Goal: Entertainment & Leisure: Consume media (video, audio)

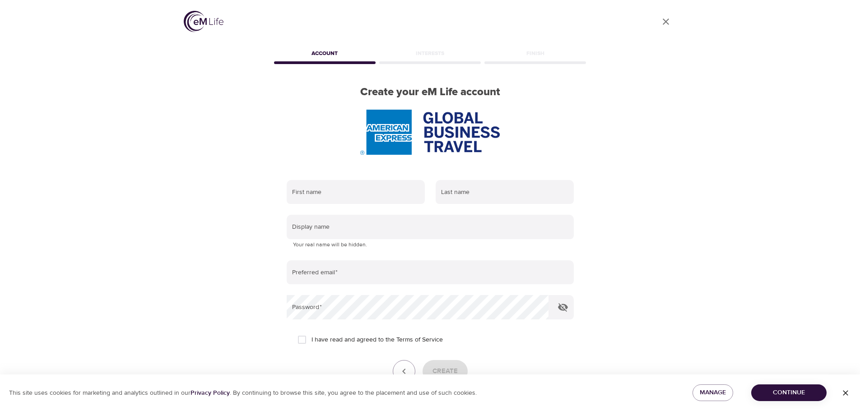
click at [843, 391] on icon "button" at bounding box center [845, 393] width 9 height 9
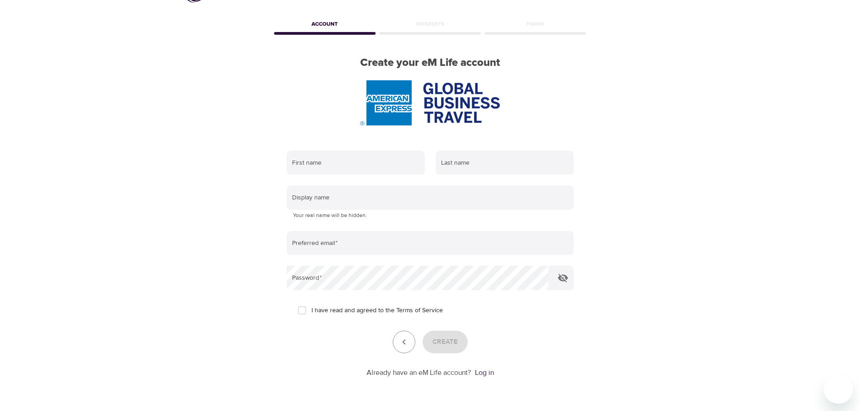
scroll to position [57, 0]
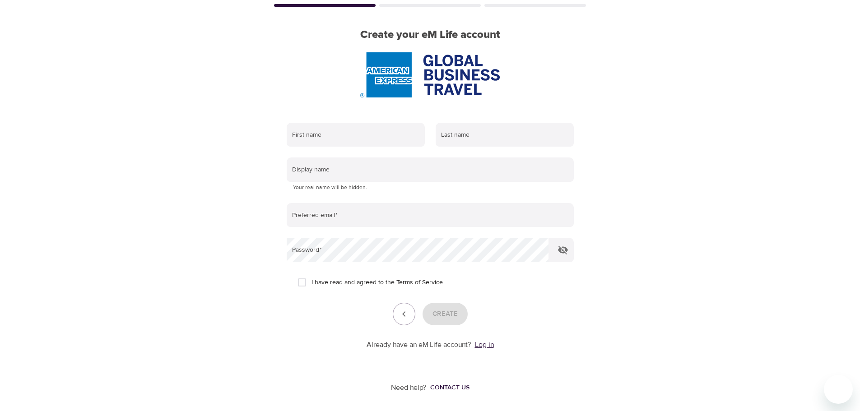
click at [484, 343] on link "Log in" at bounding box center [484, 344] width 19 height 9
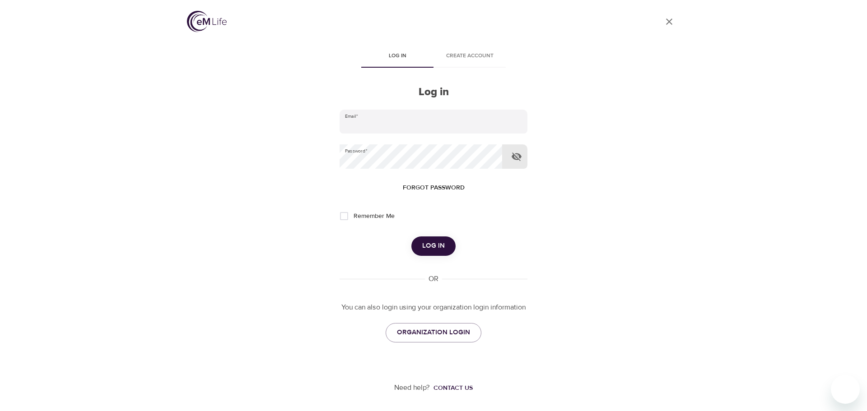
type input "[PERSON_NAME][EMAIL_ADDRESS][PERSON_NAME][DOMAIN_NAME]"
click at [513, 153] on icon "button" at bounding box center [516, 157] width 10 height 9
click at [361, 218] on span "Remember Me" at bounding box center [373, 216] width 41 height 9
click at [353, 218] on input "Remember Me" at bounding box center [343, 216] width 19 height 19
checkbox input "true"
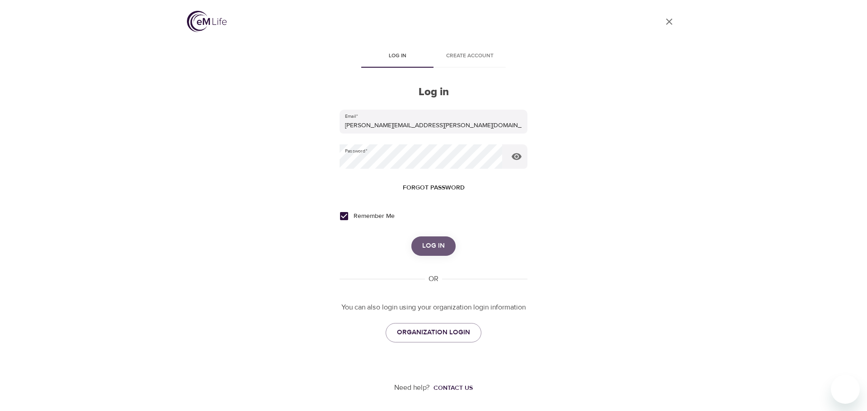
click at [434, 246] on span "Log in" at bounding box center [433, 246] width 23 height 12
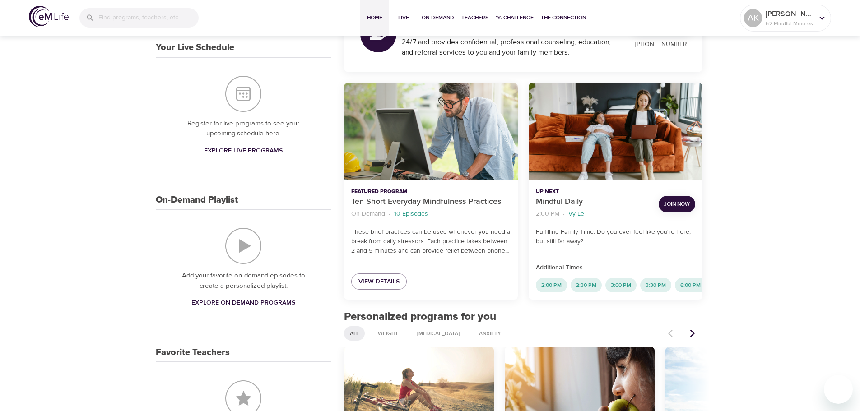
scroll to position [181, 0]
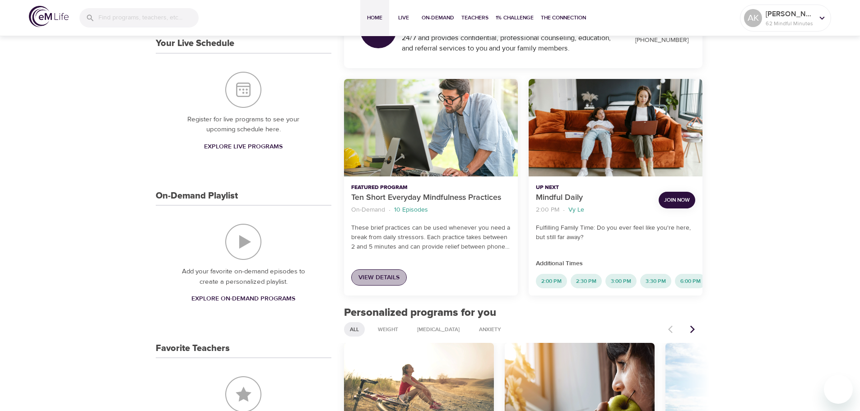
click at [389, 277] on span "View Details" at bounding box center [378, 277] width 41 height 11
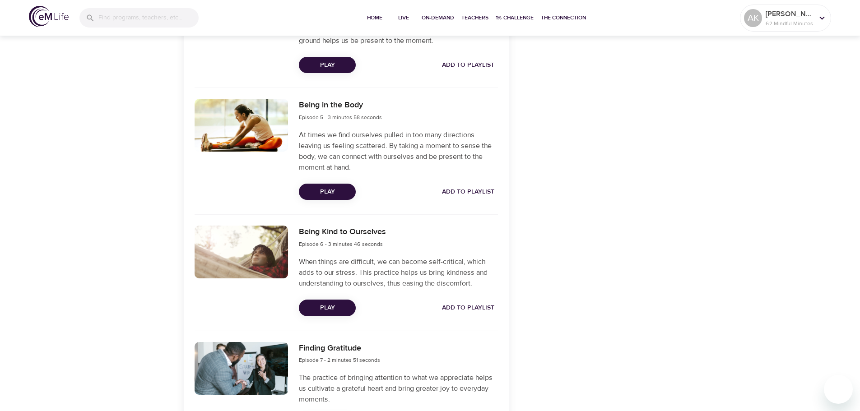
scroll to position [719, 0]
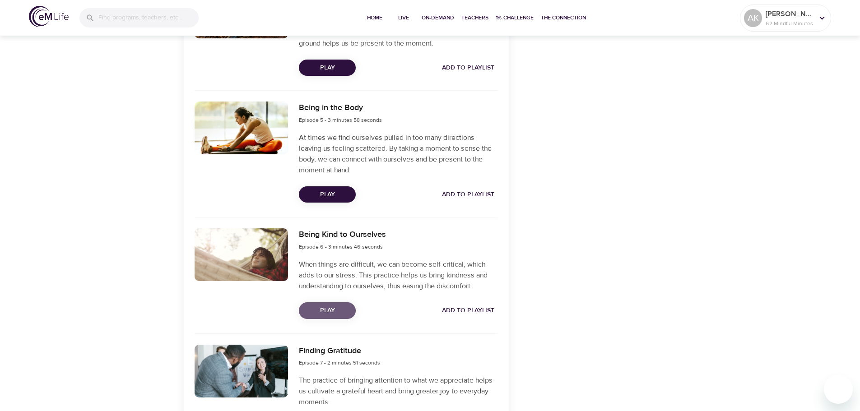
click at [335, 313] on span "Play" at bounding box center [327, 310] width 42 height 11
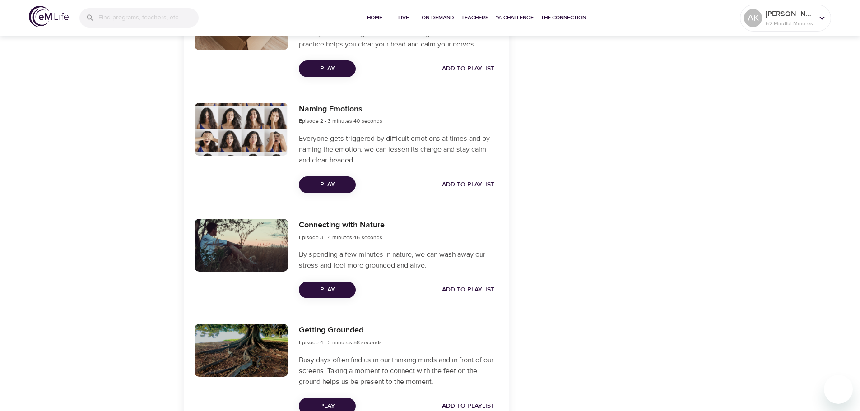
scroll to position [313, 0]
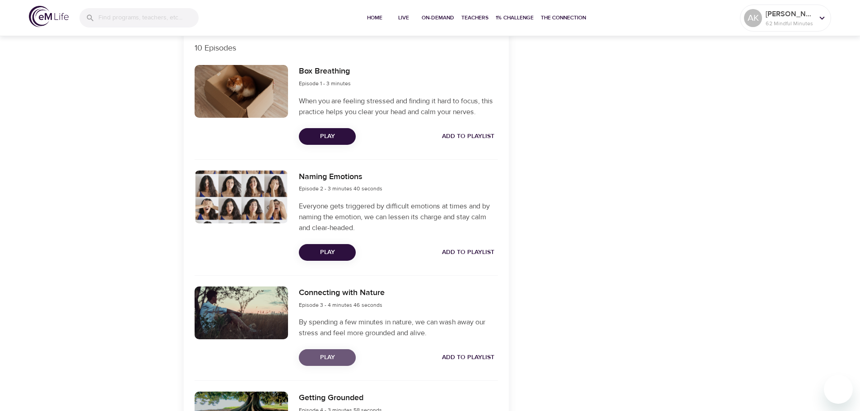
click at [335, 361] on span "Play" at bounding box center [327, 357] width 42 height 11
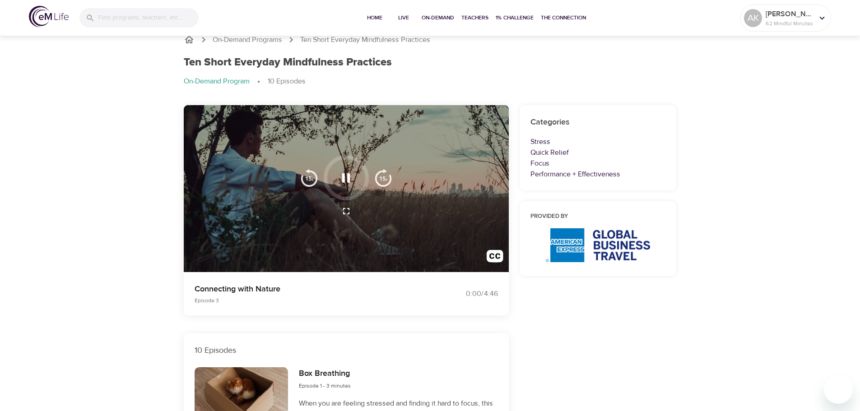
scroll to position [0, 0]
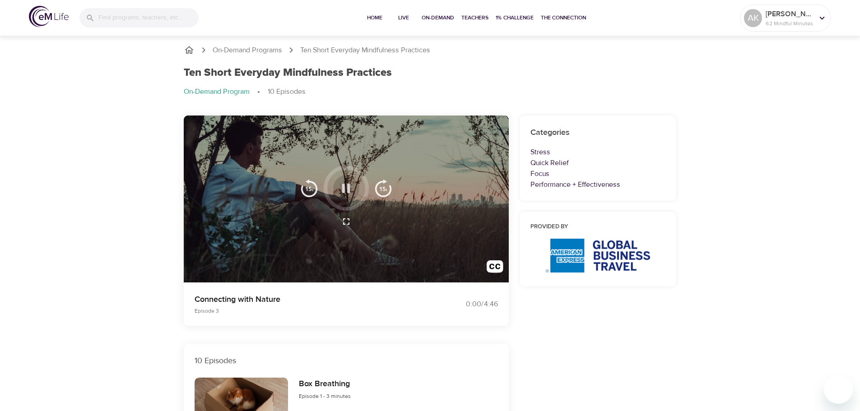
click at [348, 191] on icon "button" at bounding box center [346, 188] width 8 height 9
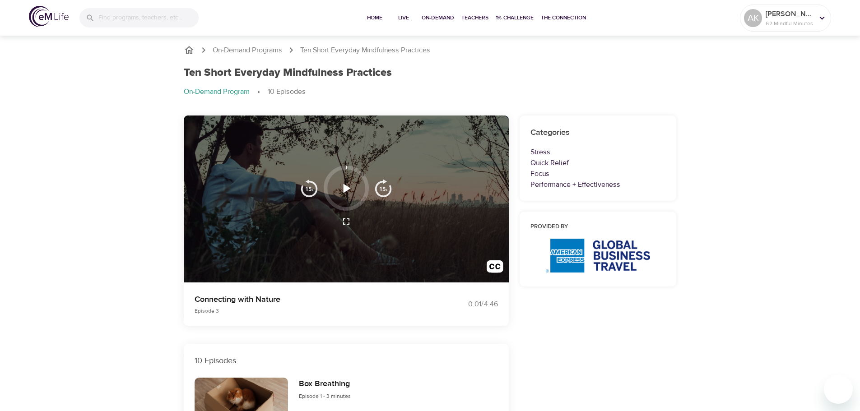
click at [348, 190] on icon "button" at bounding box center [346, 189] width 16 height 16
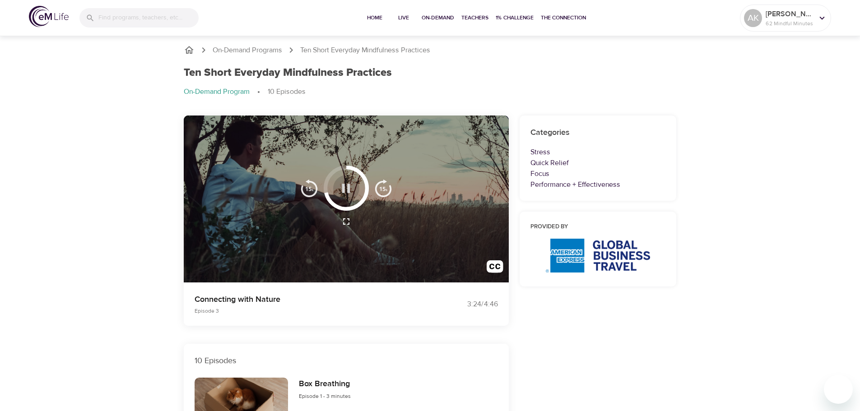
click at [350, 189] on icon "button" at bounding box center [346, 189] width 16 height 16
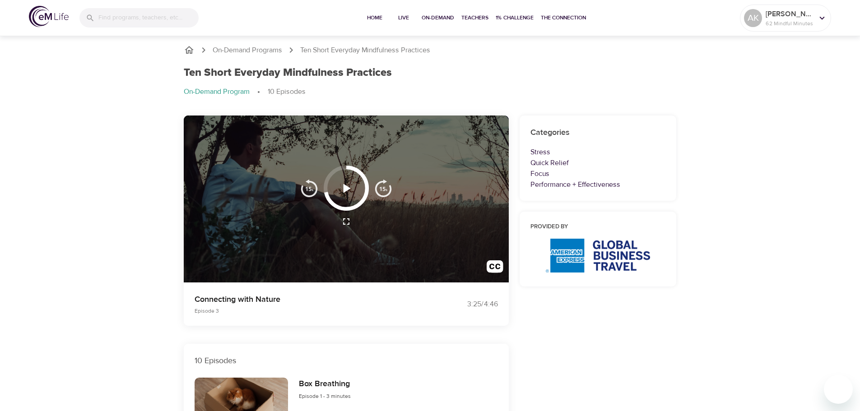
click at [346, 187] on icon "button" at bounding box center [346, 188] width 7 height 9
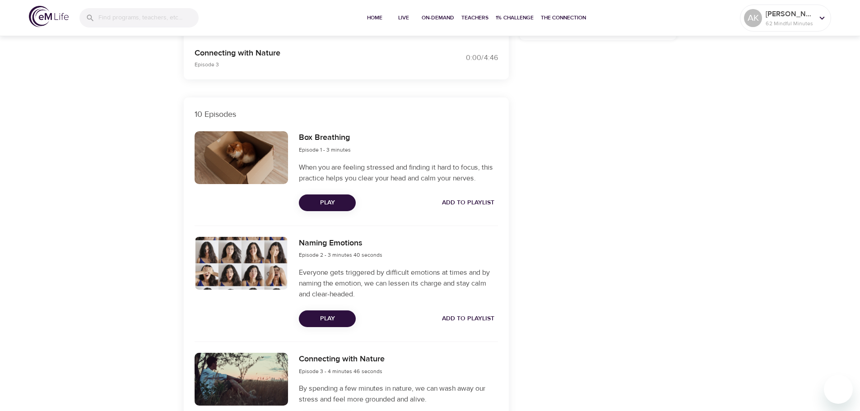
scroll to position [90, 0]
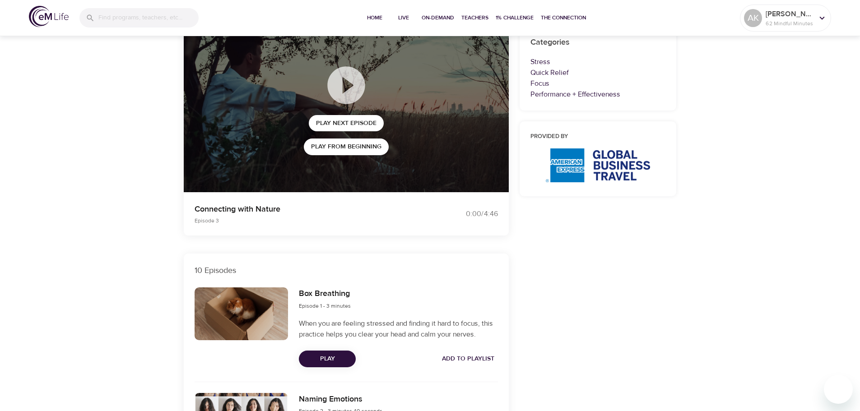
click at [317, 362] on span "Play" at bounding box center [327, 358] width 42 height 11
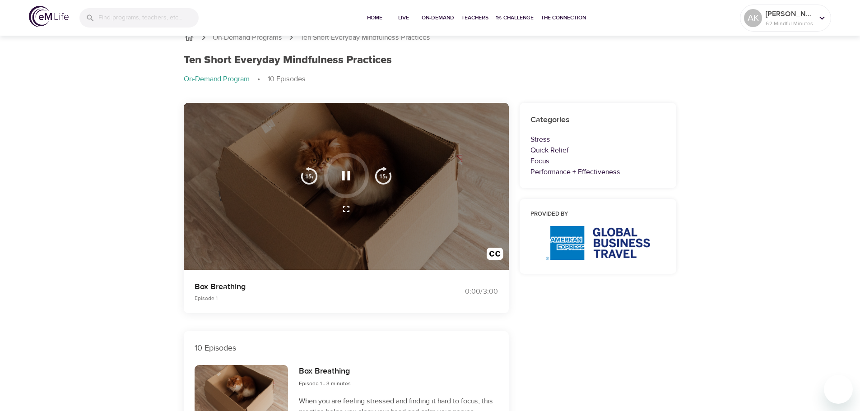
scroll to position [0, 0]
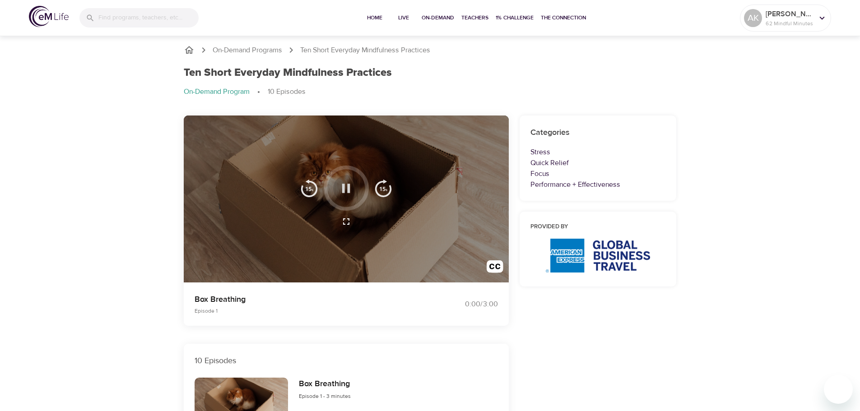
click at [352, 185] on icon "button" at bounding box center [346, 189] width 16 height 16
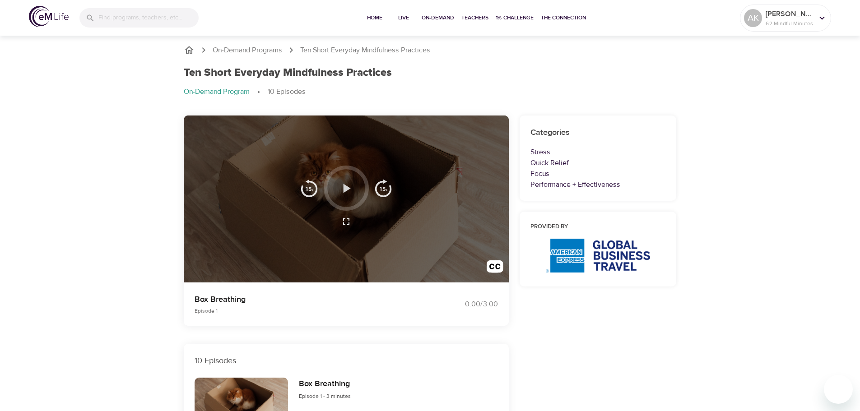
click at [343, 187] on icon "button" at bounding box center [346, 188] width 7 height 9
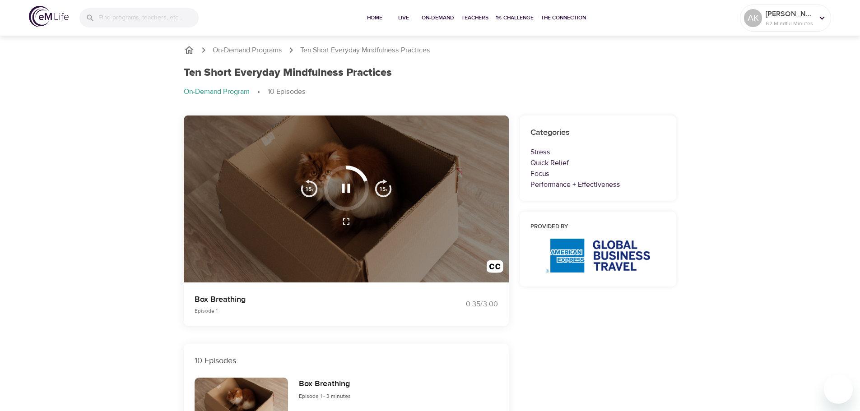
click at [350, 186] on icon "button" at bounding box center [346, 189] width 16 height 16
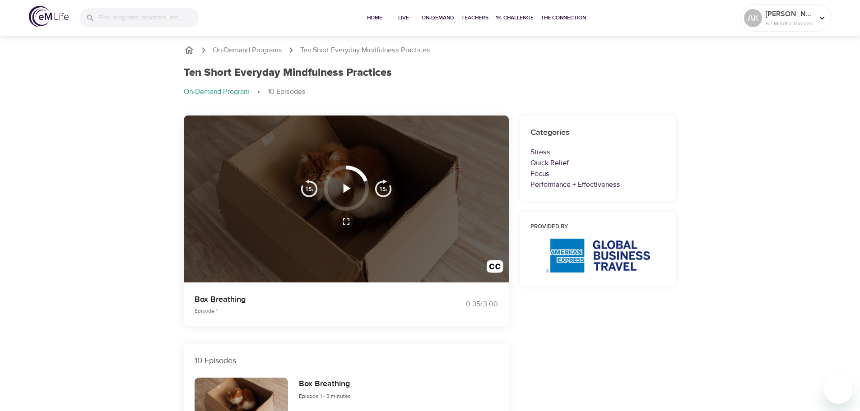
click at [348, 197] on button "button" at bounding box center [346, 188] width 27 height 27
click at [346, 186] on icon "button" at bounding box center [346, 188] width 7 height 9
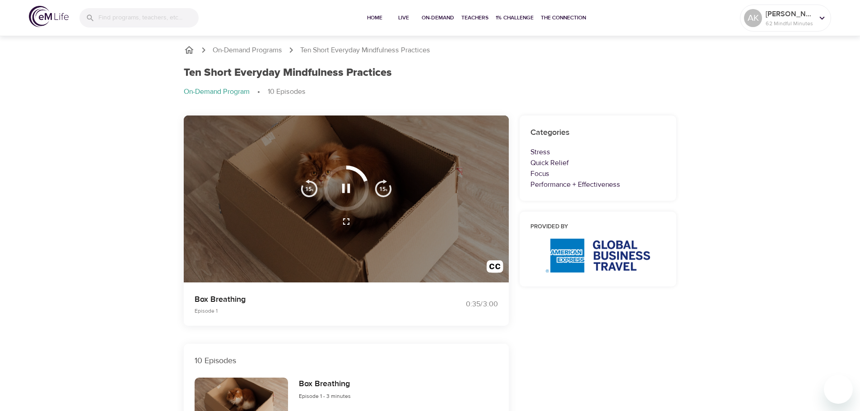
scroll to position [135, 0]
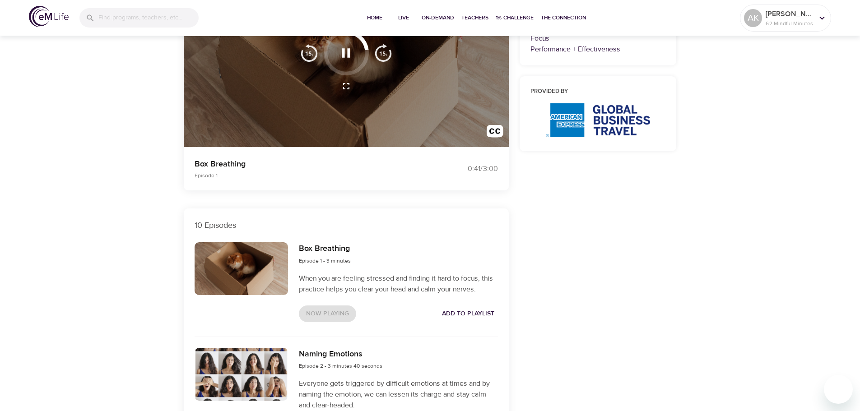
click at [346, 55] on icon "button" at bounding box center [346, 53] width 16 height 16
